Goal: Information Seeking & Learning: Learn about a topic

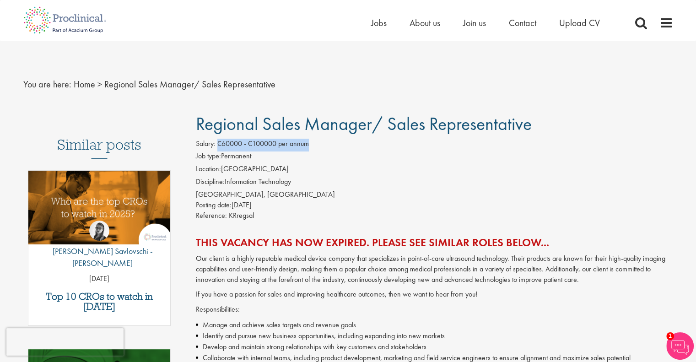
drag, startPoint x: 222, startPoint y: 142, endPoint x: 331, endPoint y: 146, distance: 109.9
click at [331, 146] on div "Salary: €60000 - €100000 per annum" at bounding box center [434, 145] width 477 height 13
click at [218, 124] on span "Regional Sales Manager/ Sales Representative" at bounding box center [364, 123] width 336 height 23
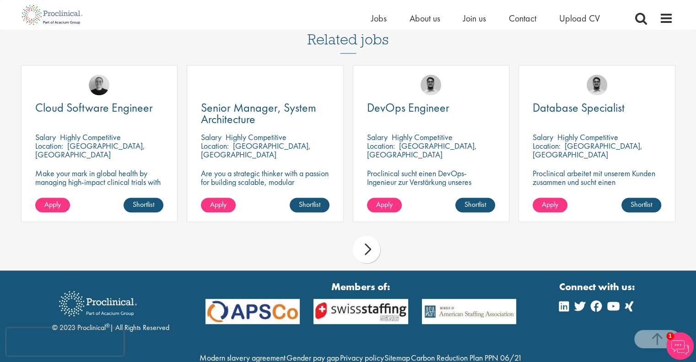
scroll to position [743, 0]
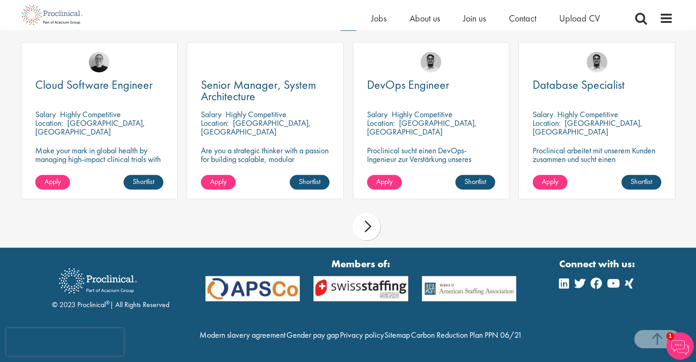
click at [86, 287] on div "© 2023 Proclinical ® | All Rights Reserved" at bounding box center [110, 285] width 117 height 49
copy div "Proclinical"
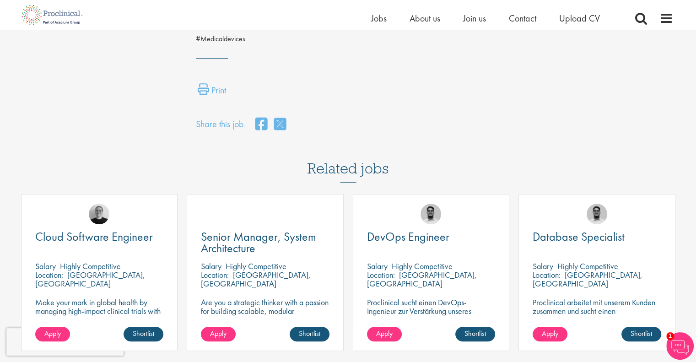
scroll to position [0, 0]
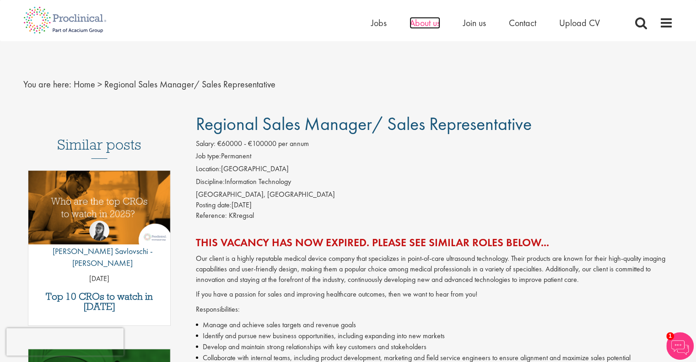
click at [427, 26] on span "About us" at bounding box center [425, 23] width 31 height 12
